Goal: Task Accomplishment & Management: Use online tool/utility

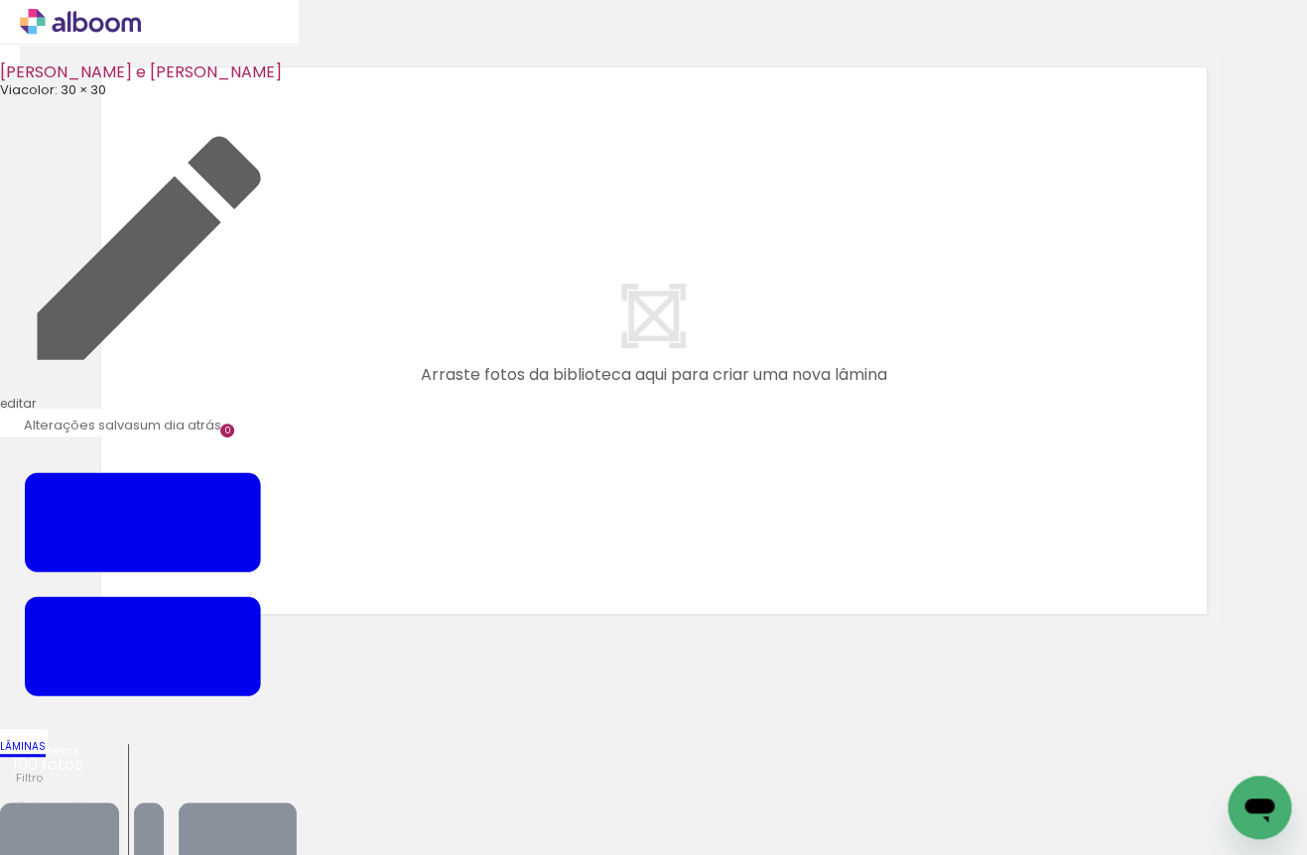
scroll to position [26, 0]
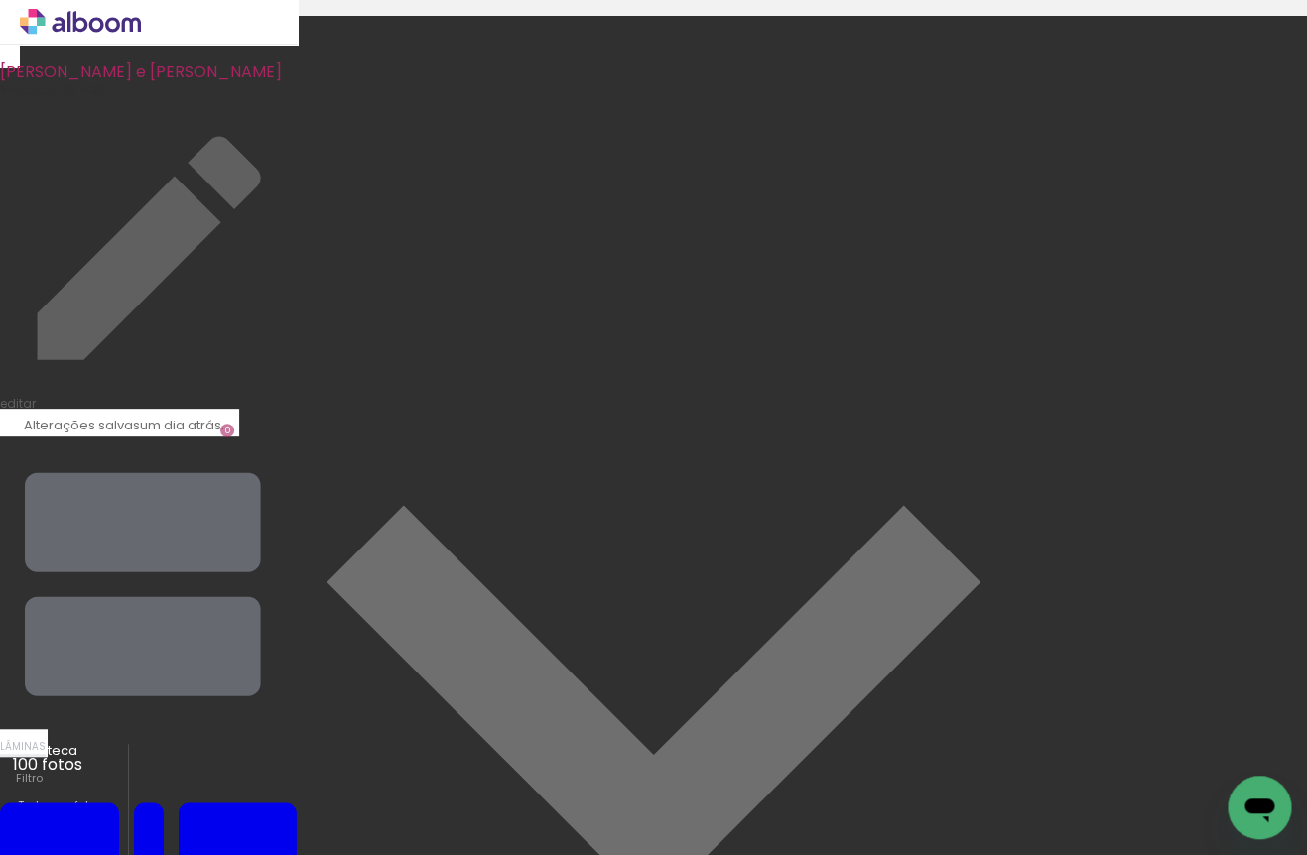
click at [298, 436] on iron-icon at bounding box center [149, 585] width 298 height 298
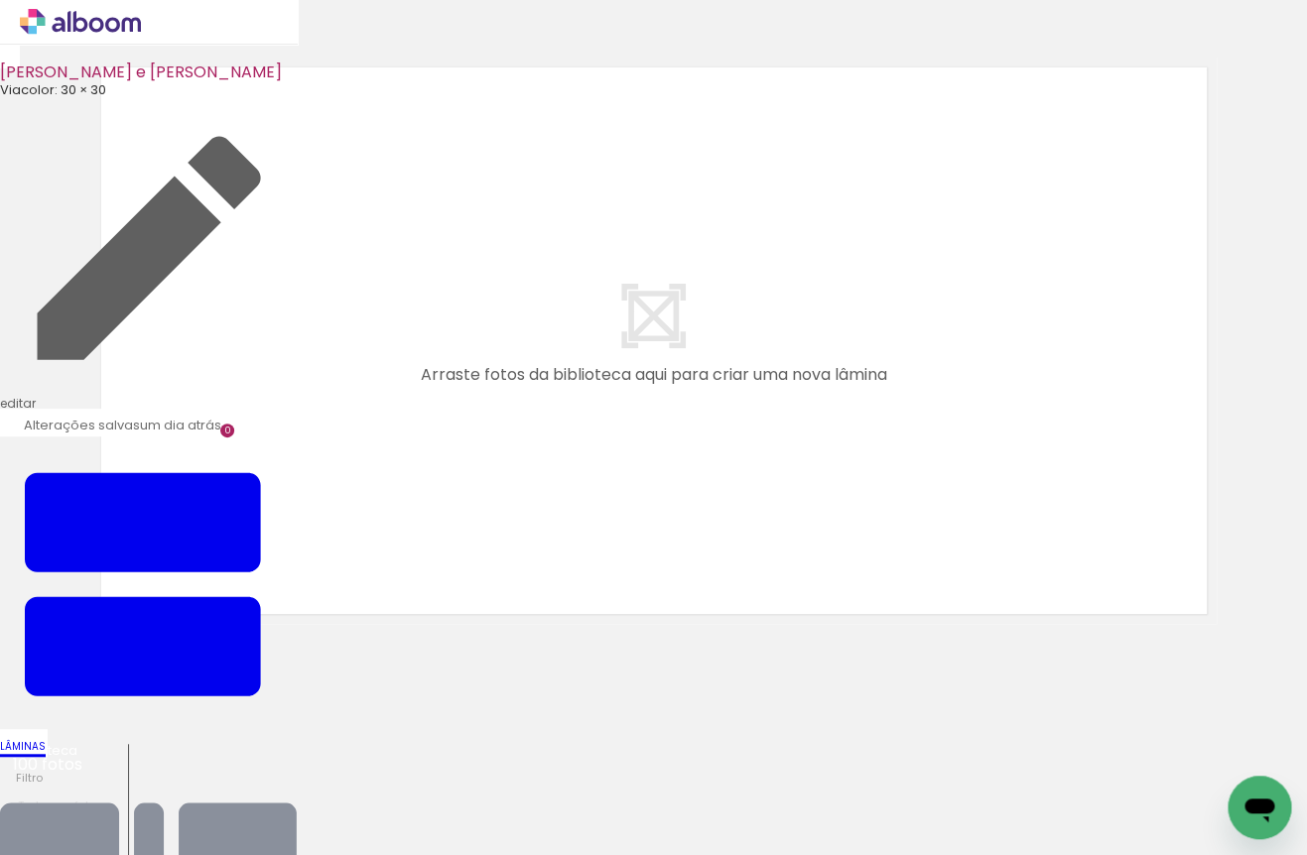
drag, startPoint x: 245, startPoint y: 805, endPoint x: 224, endPoint y: 803, distance: 20.9
drag, startPoint x: 230, startPoint y: 792, endPoint x: 303, endPoint y: 587, distance: 217.8
click at [302, 569] on quentale-workspace at bounding box center [653, 427] width 1307 height 855
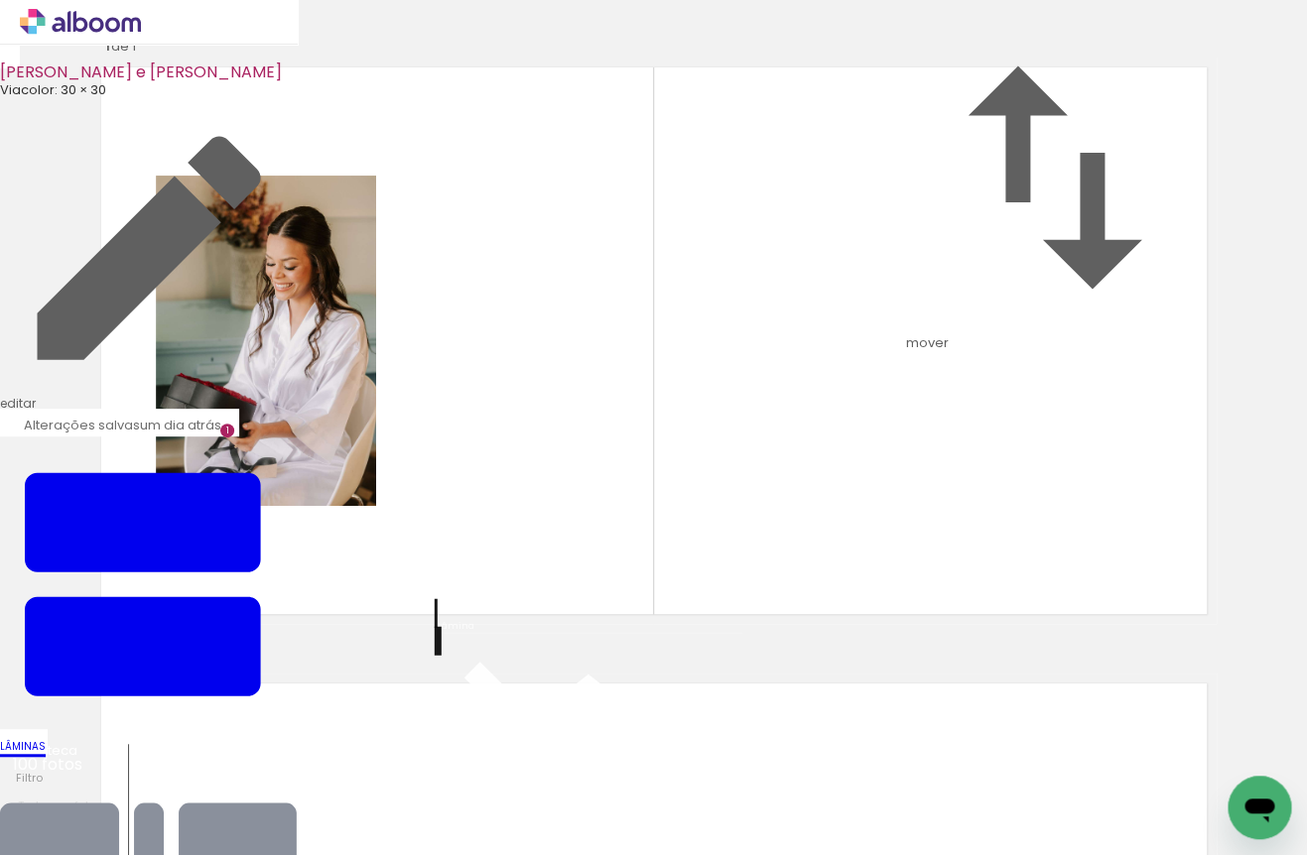
scroll to position [25, 0]
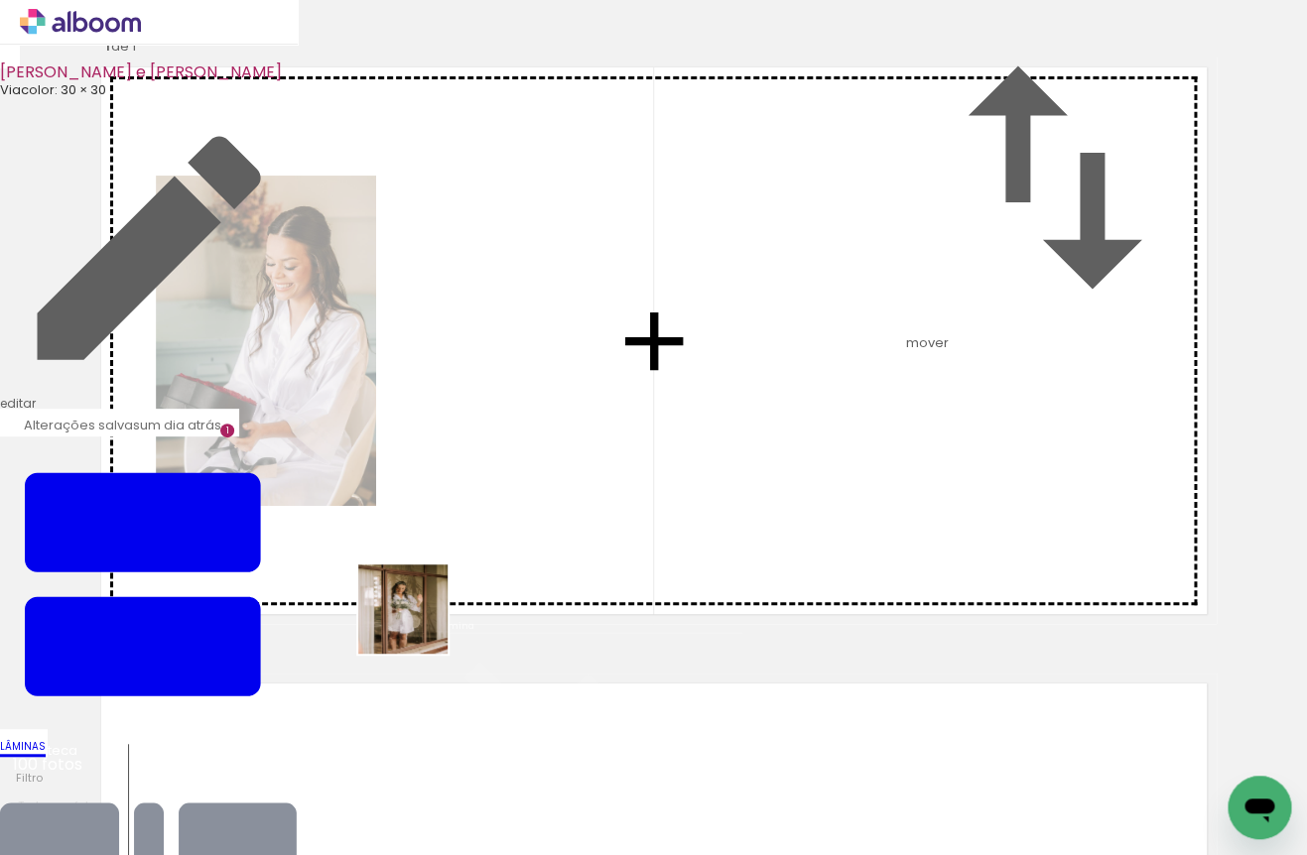
drag, startPoint x: 327, startPoint y: 795, endPoint x: 434, endPoint y: 583, distance: 237.9
click at [433, 586] on quentale-workspace at bounding box center [653, 427] width 1307 height 855
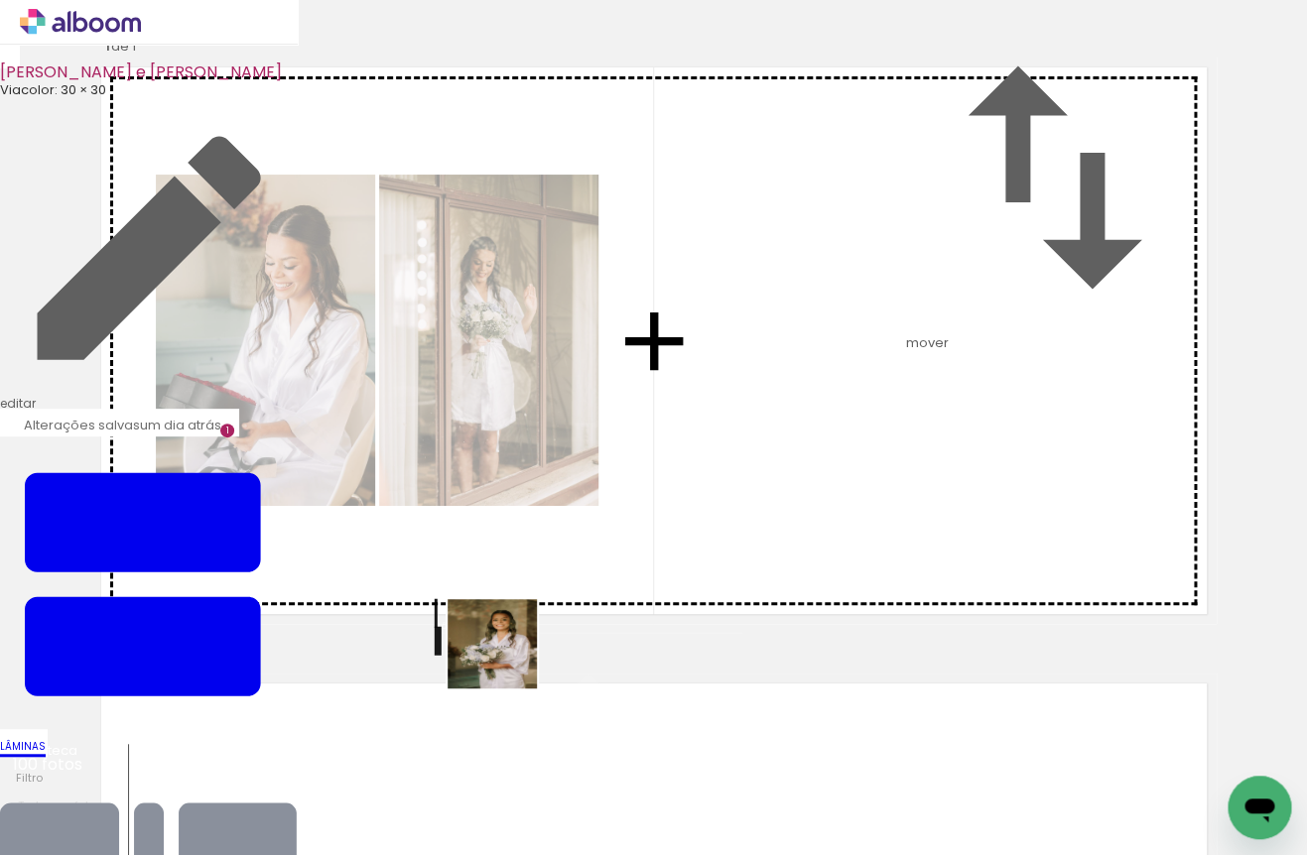
drag, startPoint x: 430, startPoint y: 767, endPoint x: 653, endPoint y: 489, distance: 356.5
click at [653, 489] on quentale-workspace at bounding box center [653, 427] width 1307 height 855
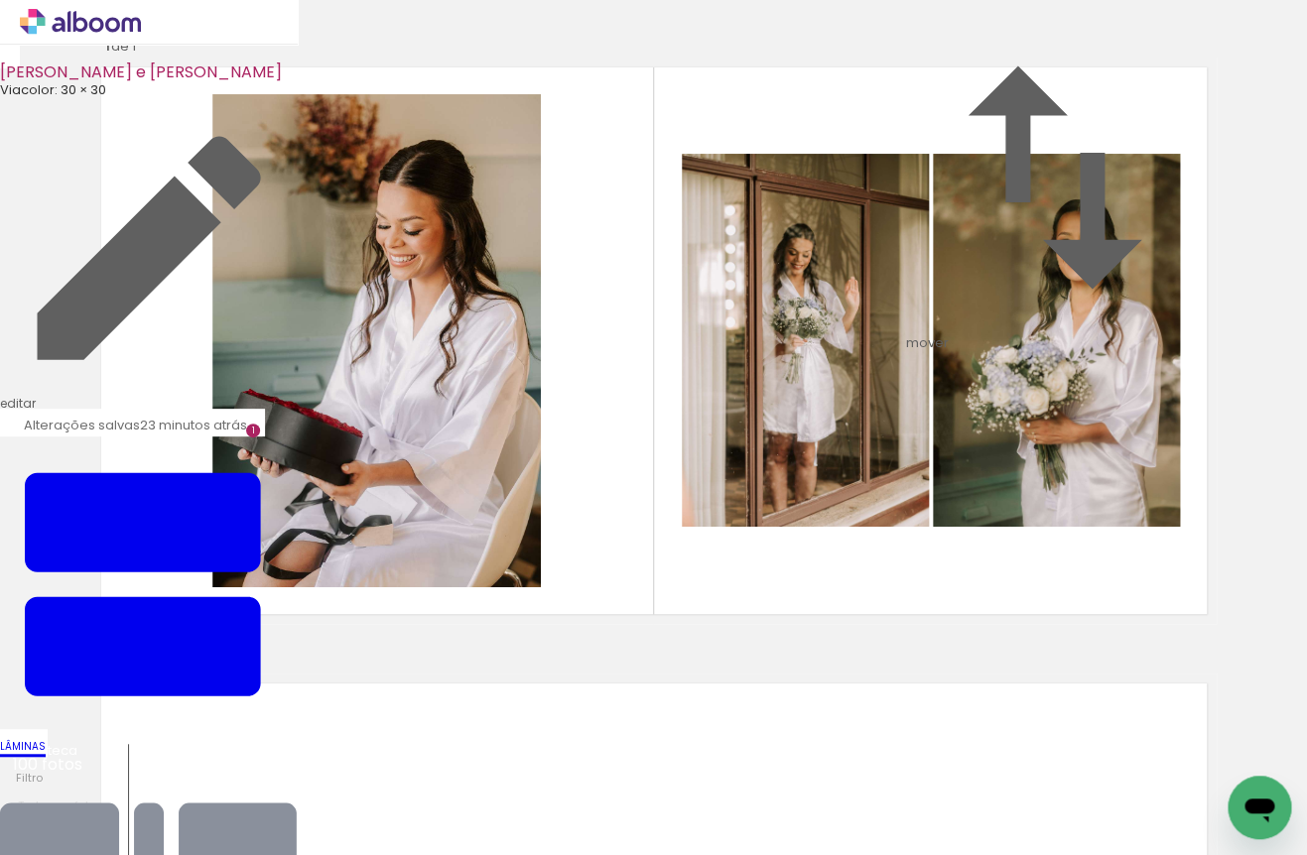
scroll to position [23, 0]
